Goal: Task Accomplishment & Management: Manage account settings

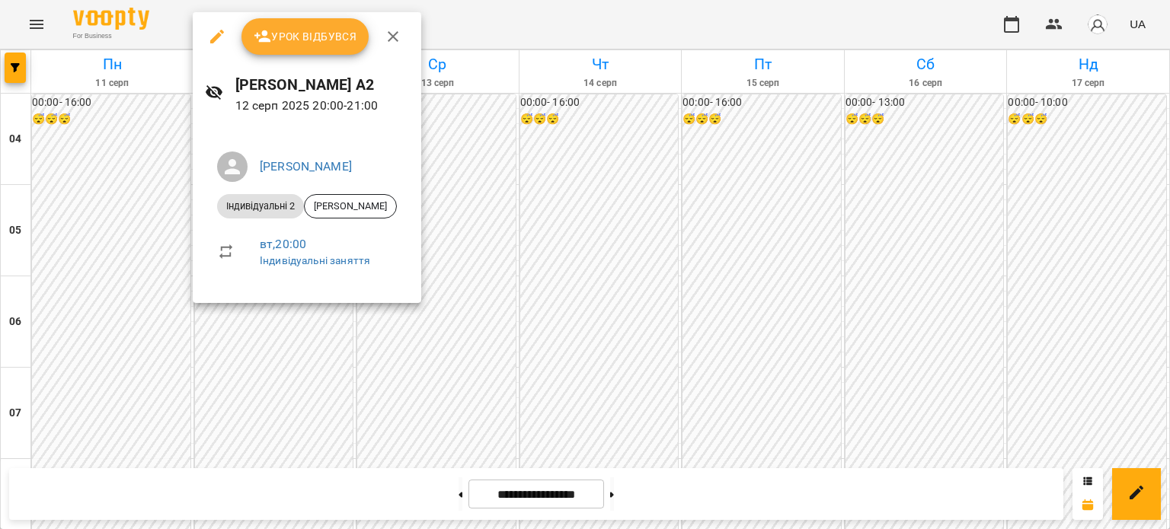
scroll to position [1350, 0]
click at [329, 57] on div "Урок відбувся" at bounding box center [307, 36] width 229 height 49
click at [331, 33] on span "Урок відбувся" at bounding box center [306, 36] width 104 height 18
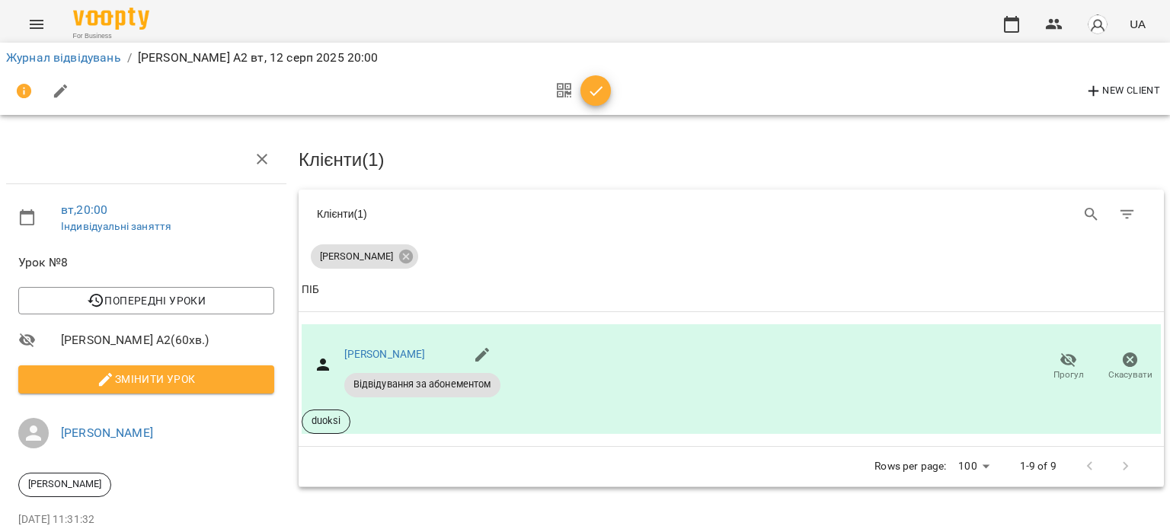
click at [603, 94] on icon "button" at bounding box center [596, 91] width 18 height 18
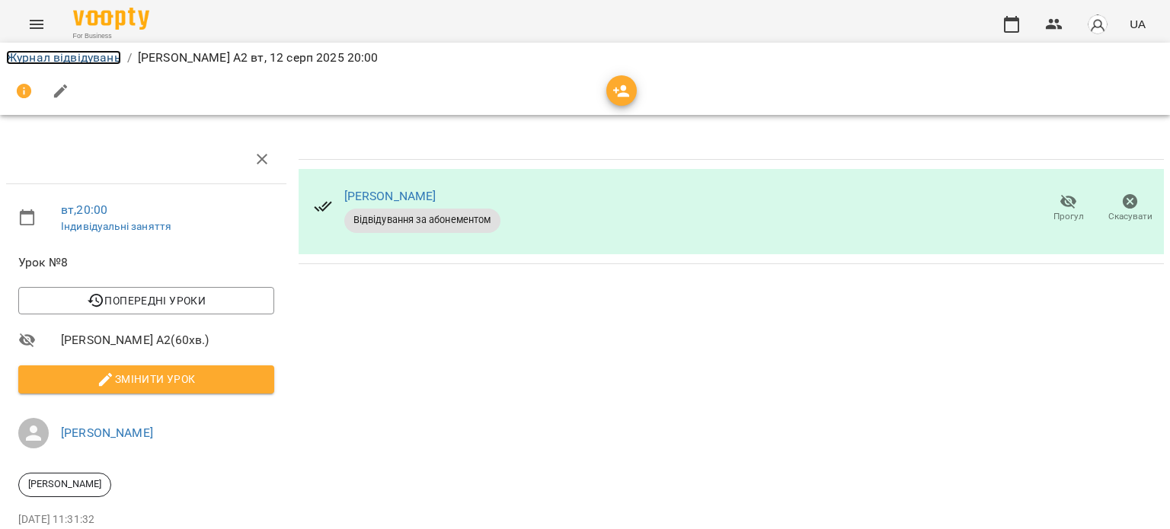
click at [76, 51] on link "Журнал відвідувань" at bounding box center [63, 57] width 115 height 14
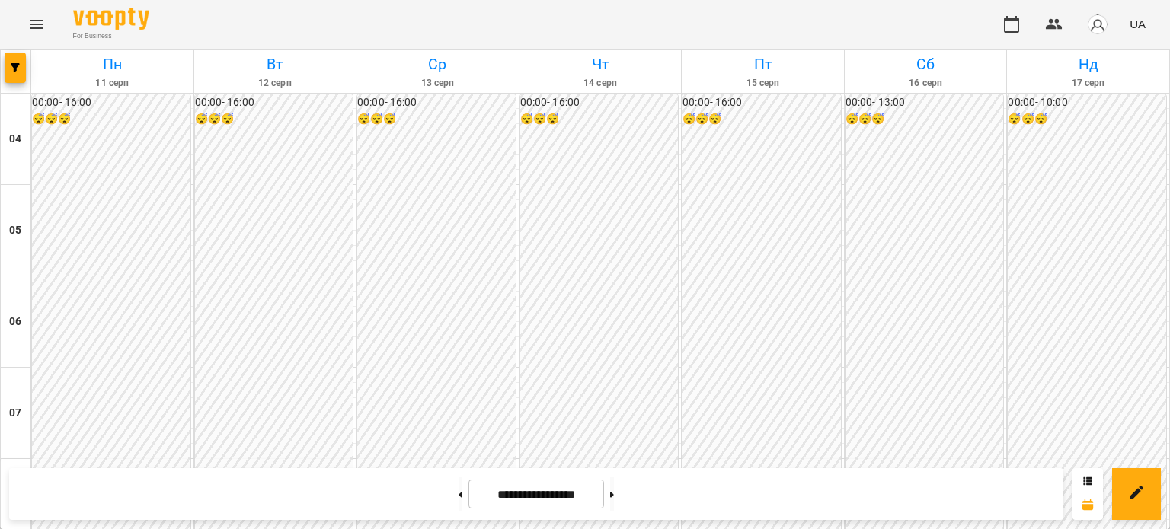
scroll to position [1086, 0]
